Goal: Transaction & Acquisition: Purchase product/service

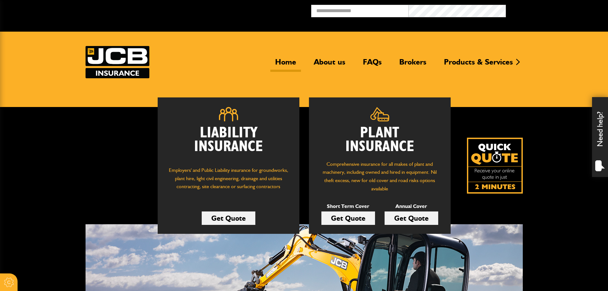
click at [340, 223] on link "Get Quote" at bounding box center [348, 217] width 54 height 13
click at [362, 217] on link "Get Quote" at bounding box center [348, 217] width 54 height 13
